Goal: Transaction & Acquisition: Purchase product/service

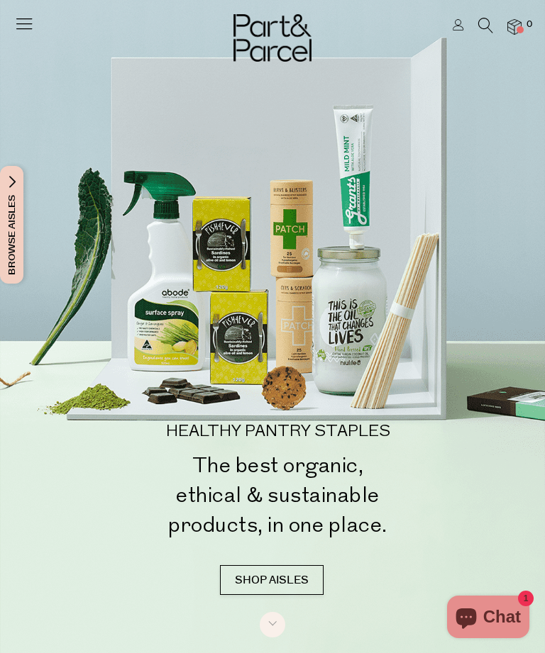
click at [479, 18] on icon at bounding box center [485, 26] width 15 height 16
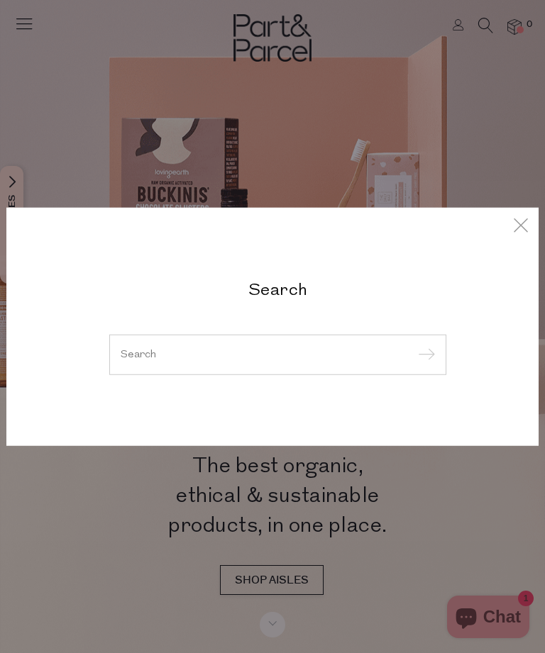
click at [150, 358] on input "search" at bounding box center [278, 354] width 314 height 11
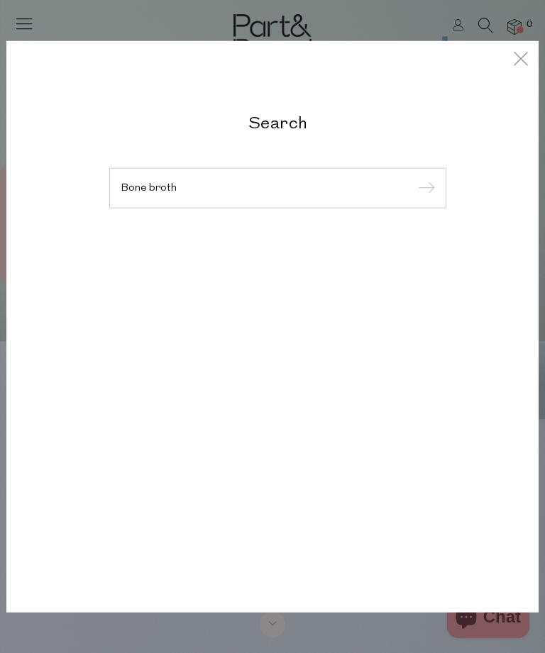
type input "Bone broth"
click at [423, 189] on input "submit" at bounding box center [424, 188] width 21 height 21
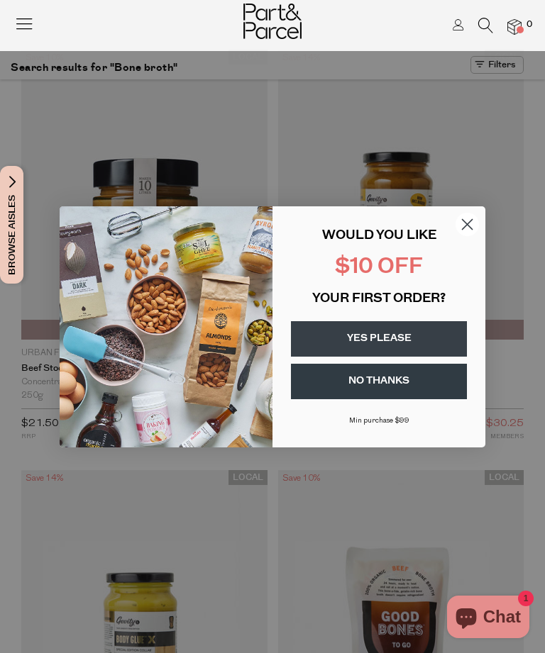
click at [460, 225] on circle "Close dialog" at bounding box center [466, 223] width 23 height 23
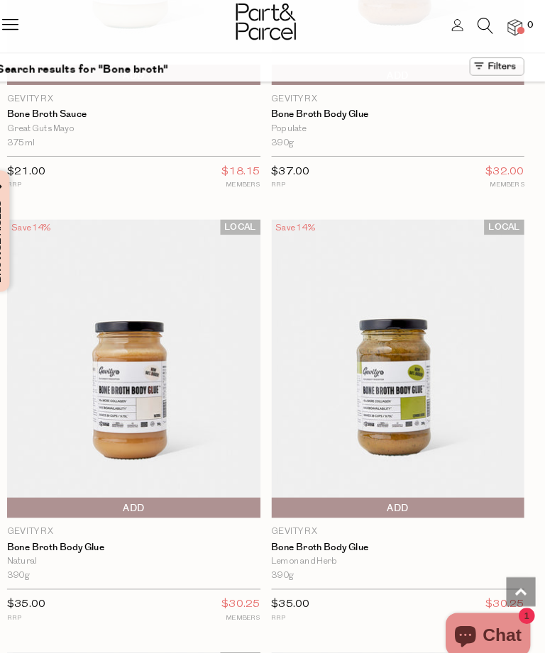
scroll to position [2804, 0]
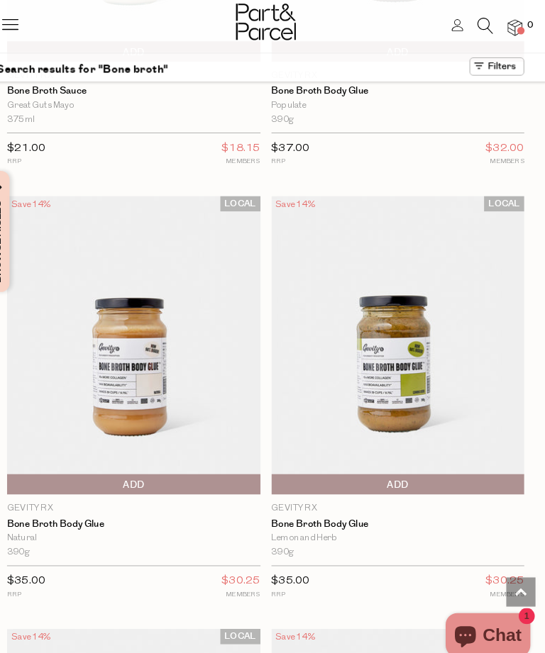
click at [112, 289] on img at bounding box center [144, 336] width 246 height 290
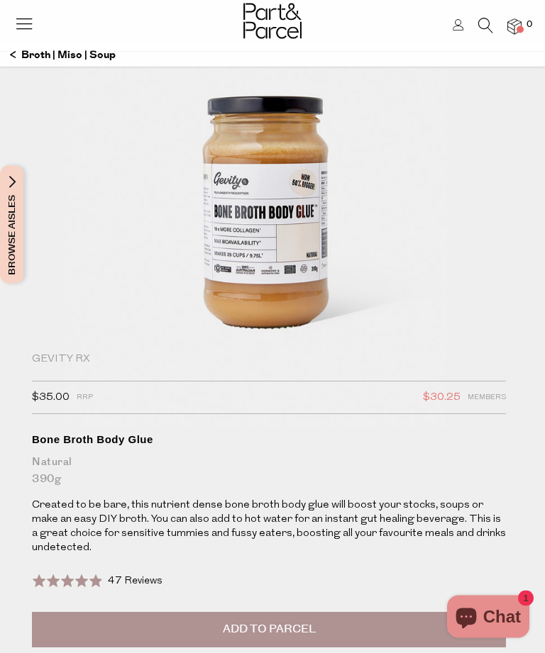
scroll to position [143, 0]
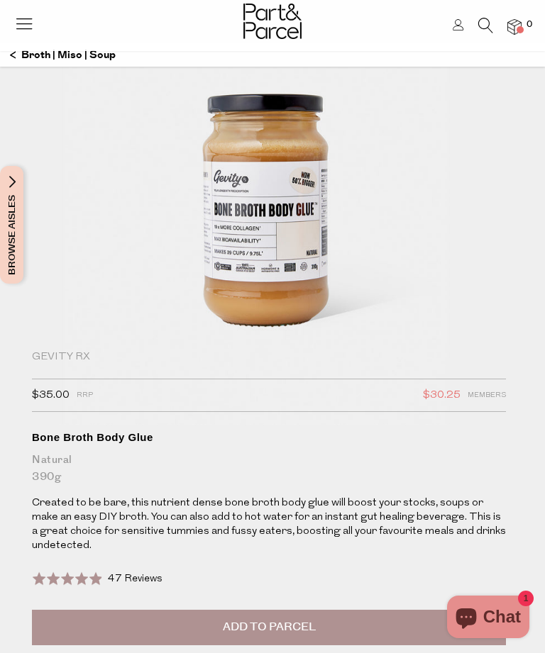
click at [184, 625] on button "Add to Parcel" at bounding box center [269, 627] width 474 height 35
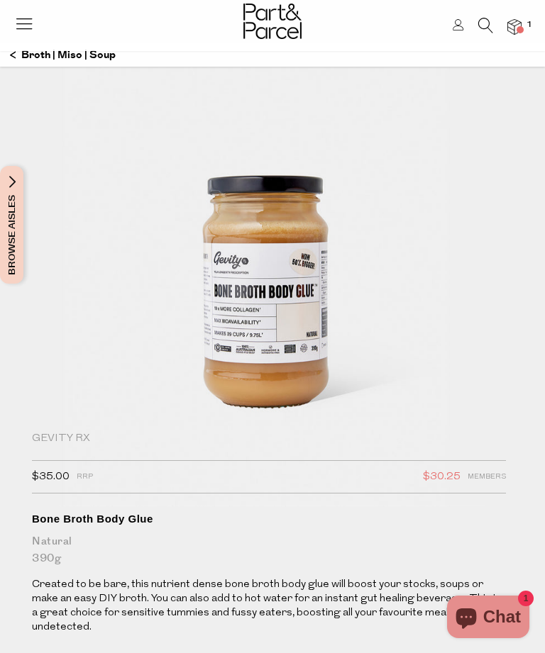
scroll to position [0, 0]
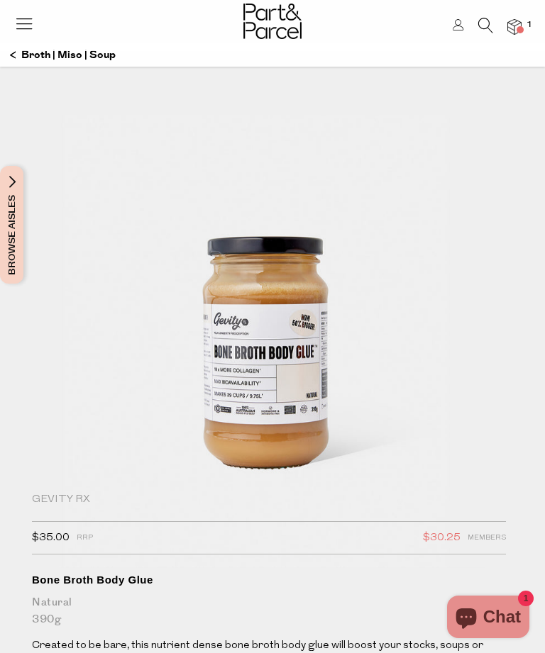
click at [484, 24] on icon at bounding box center [485, 26] width 15 height 16
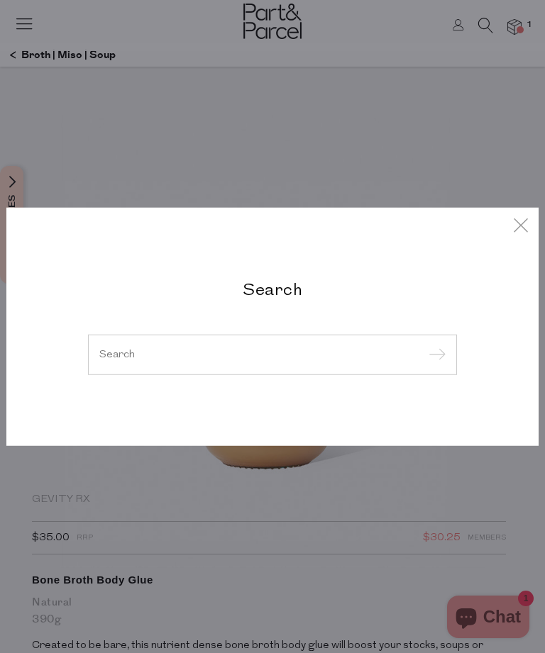
click at [144, 358] on input "search" at bounding box center [272, 354] width 346 height 11
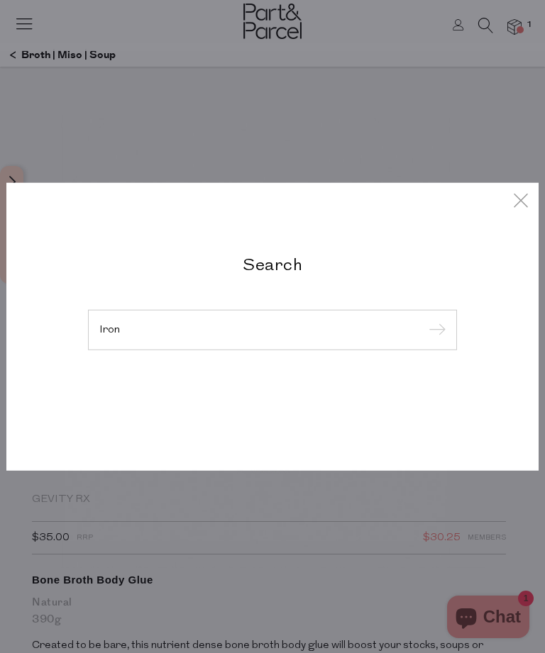
type input "Iron"
click at [434, 341] on input "submit" at bounding box center [434, 330] width 21 height 21
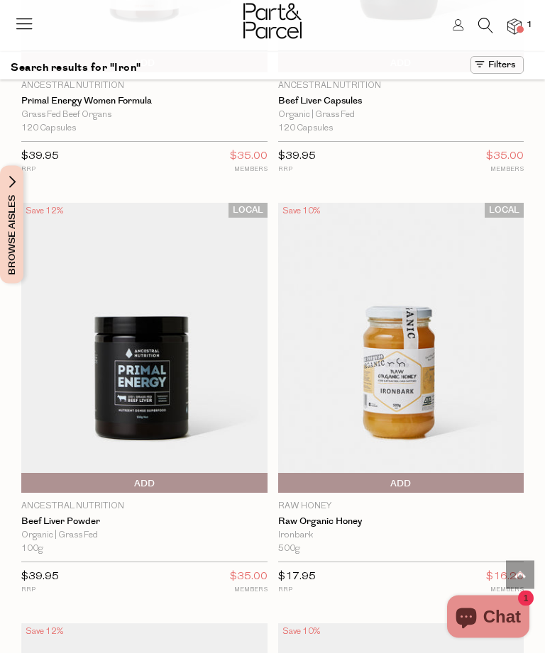
scroll to position [2371, 0]
click at [123, 337] on img at bounding box center [144, 348] width 246 height 290
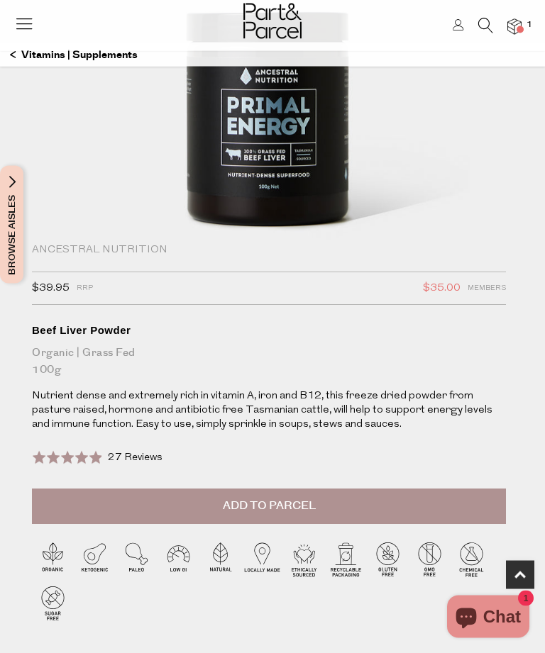
click at [206, 504] on button "Add to Parcel" at bounding box center [269, 506] width 474 height 35
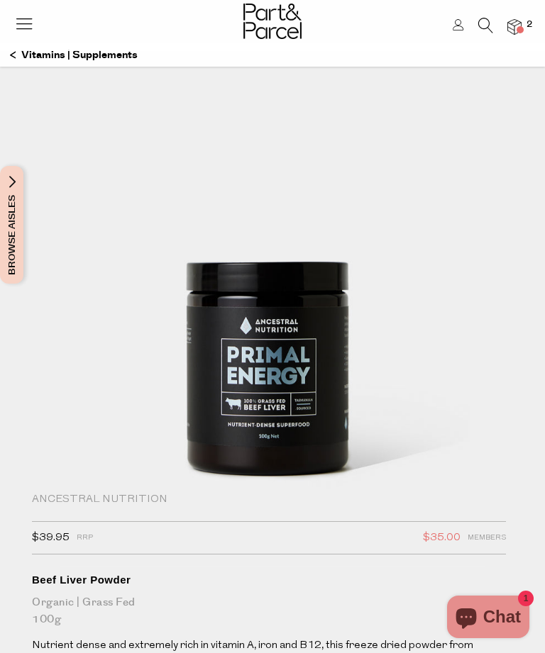
click at [39, 54] on p "Vitamins | Supplements" at bounding box center [74, 55] width 128 height 24
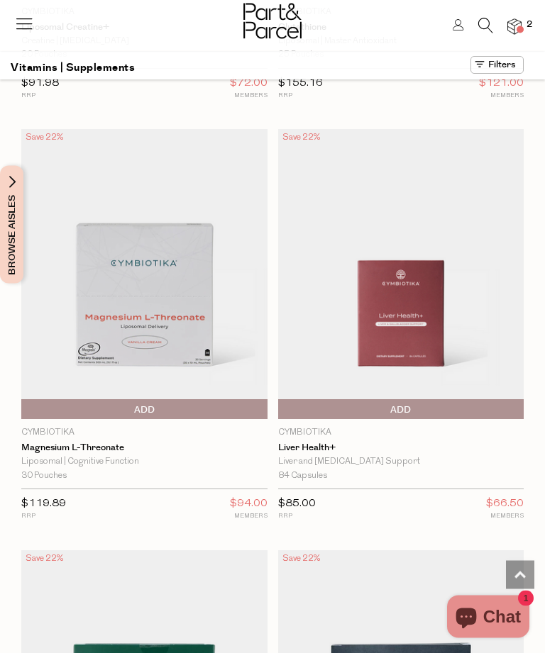
scroll to position [1180, 0]
